Goal: Information Seeking & Learning: Learn about a topic

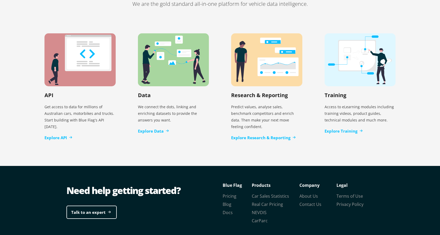
scroll to position [1088, 0]
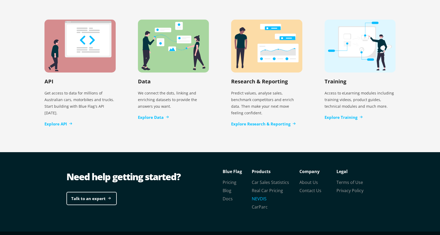
click at [262, 196] on link "NEVDIS" at bounding box center [259, 199] width 15 height 6
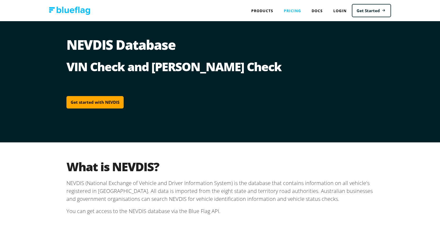
click at [290, 10] on link "Pricing" at bounding box center [292, 10] width 28 height 11
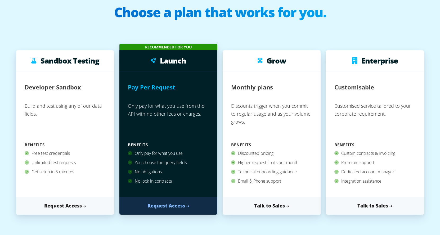
scroll to position [33, 0]
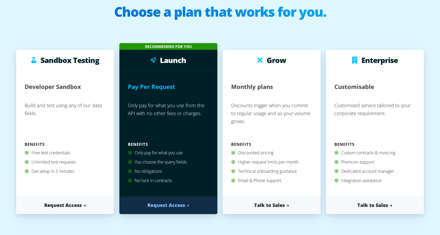
click at [284, 92] on div "Monthly plans" at bounding box center [271, 89] width 81 height 20
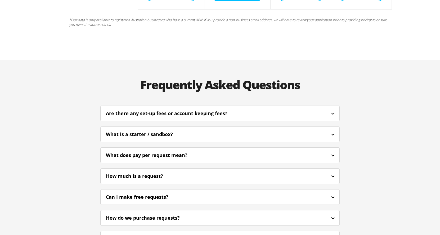
scroll to position [1180, 0]
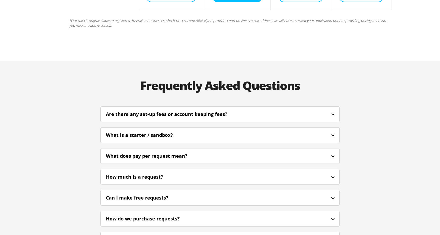
click at [254, 129] on div "What is a starter / sandbox?" at bounding box center [220, 135] width 239 height 12
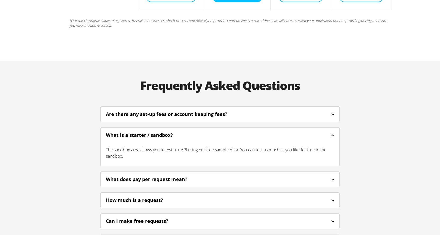
click at [223, 173] on div "What does pay per request mean?" at bounding box center [220, 179] width 239 height 12
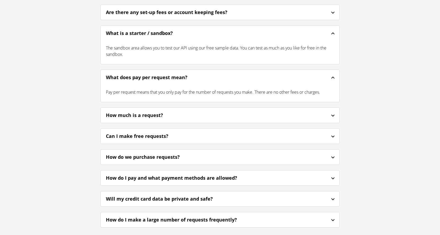
scroll to position [1282, 0]
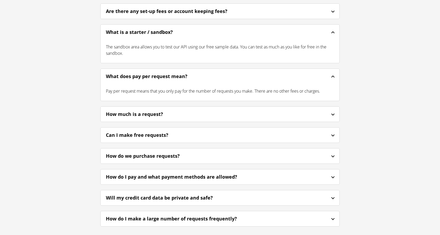
click at [203, 108] on div "How much is a request?" at bounding box center [220, 114] width 239 height 12
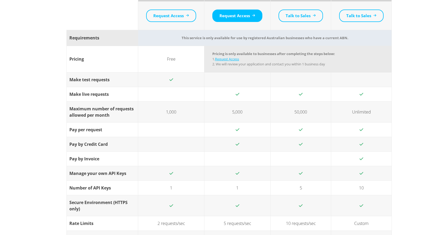
scroll to position [0, 0]
